Goal: Task Accomplishment & Management: Manage account settings

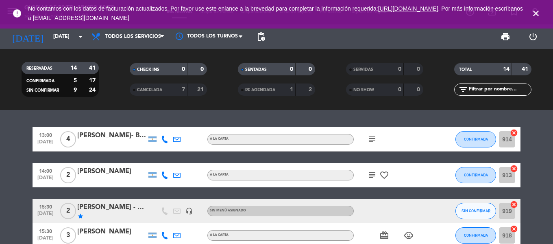
click at [539, 12] on icon "close" at bounding box center [536, 14] width 10 height 10
drag, startPoint x: 534, startPoint y: 9, endPoint x: 534, endPoint y: 2, distance: 6.5
click at [534, 3] on span "close" at bounding box center [536, 13] width 22 height 22
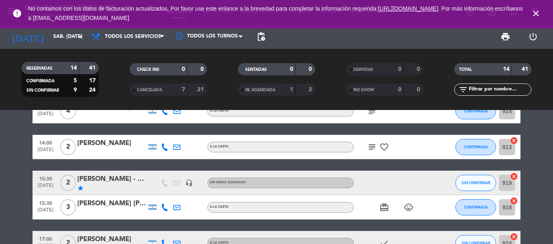
scroll to position [41, 0]
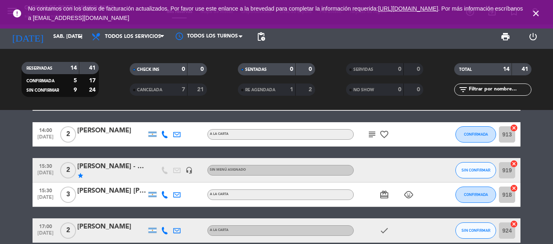
click at [81, 175] on icon "star" at bounding box center [80, 175] width 7 height 7
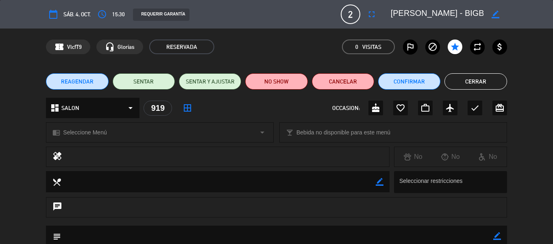
click at [498, 13] on icon "border_color" at bounding box center [496, 15] width 8 height 8
click at [311, 37] on div "confirmation_number VlcfT9 headset_mic Glorias RESERVADA 0 Visitas outlined_fla…" at bounding box center [276, 46] width 553 height 37
